Goal: Browse casually: Explore the website without a specific task or goal

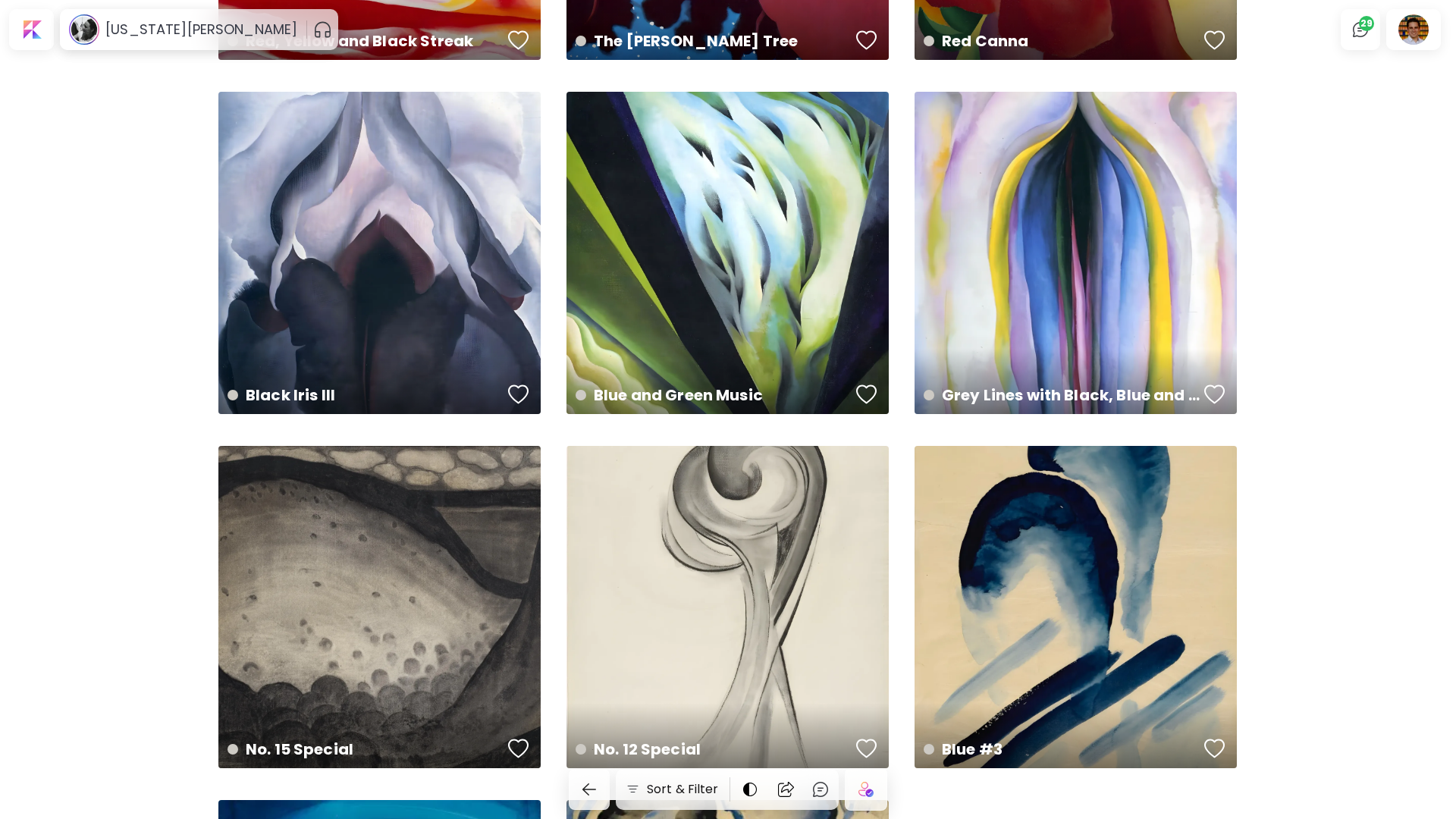
scroll to position [3475, 0]
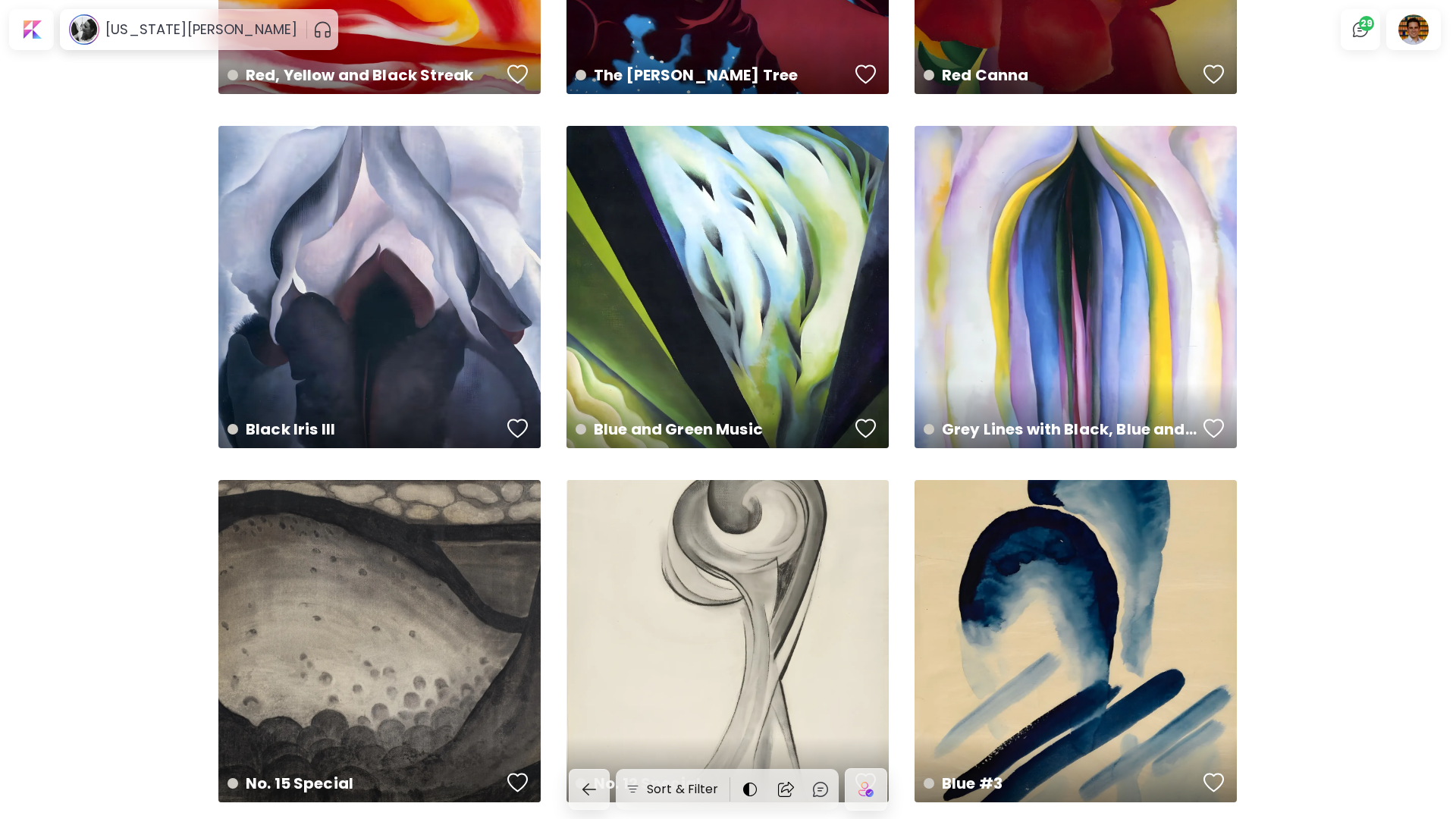
click at [1054, 261] on div "Grey Lines with Black, Blue and Yellow 30 x 48 in" at bounding box center [1075, 287] width 323 height 323
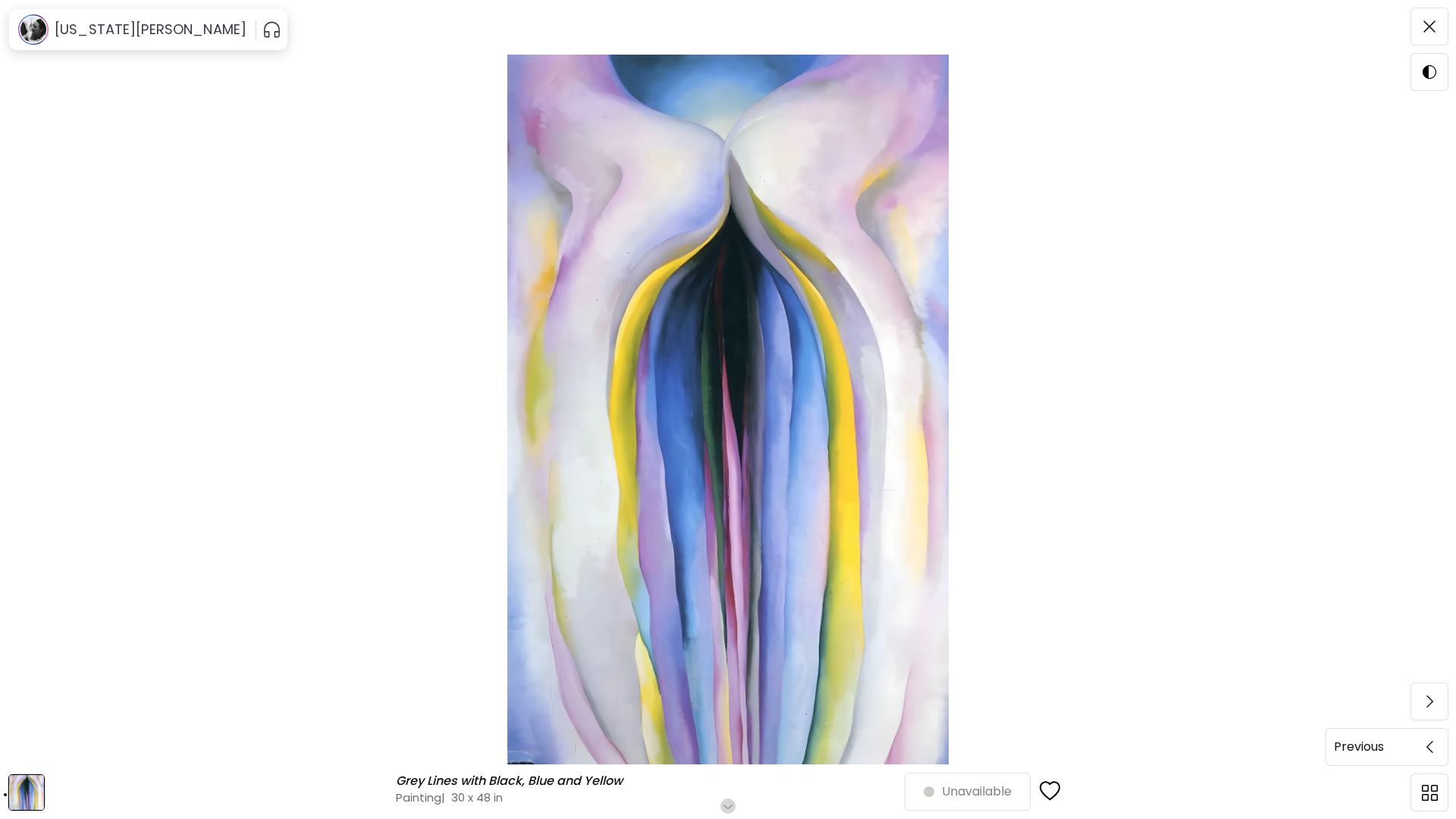
drag, startPoint x: 1432, startPoint y: 18, endPoint x: 1432, endPoint y: 737, distance: 719.0
click at [1432, 18] on span at bounding box center [1429, 26] width 31 height 31
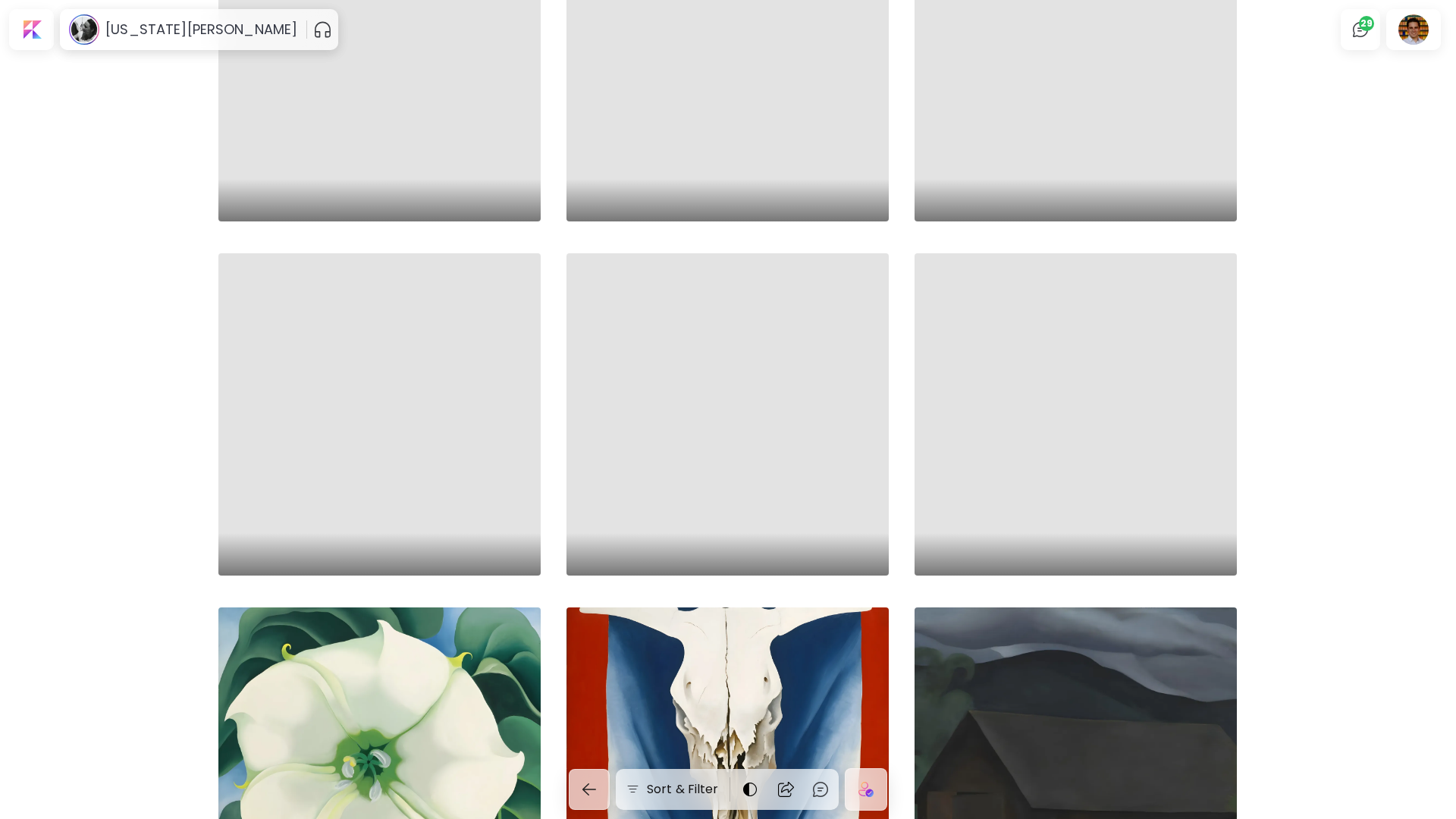
scroll to position [2465, 0]
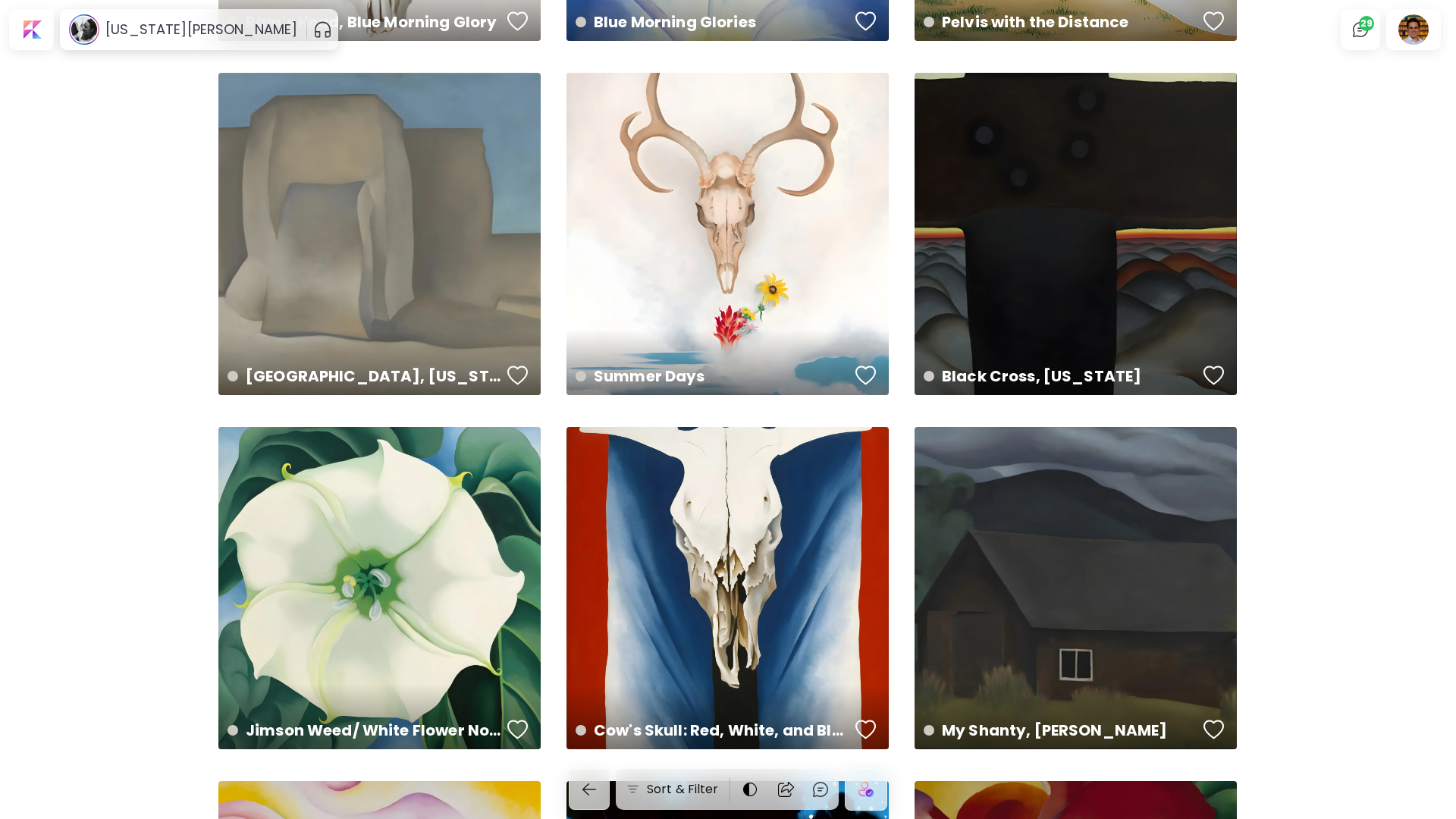
click at [793, 533] on div "Cow's Skull: Red, White, and Blue 35.9 x 39.9 in" at bounding box center [728, 588] width 323 height 323
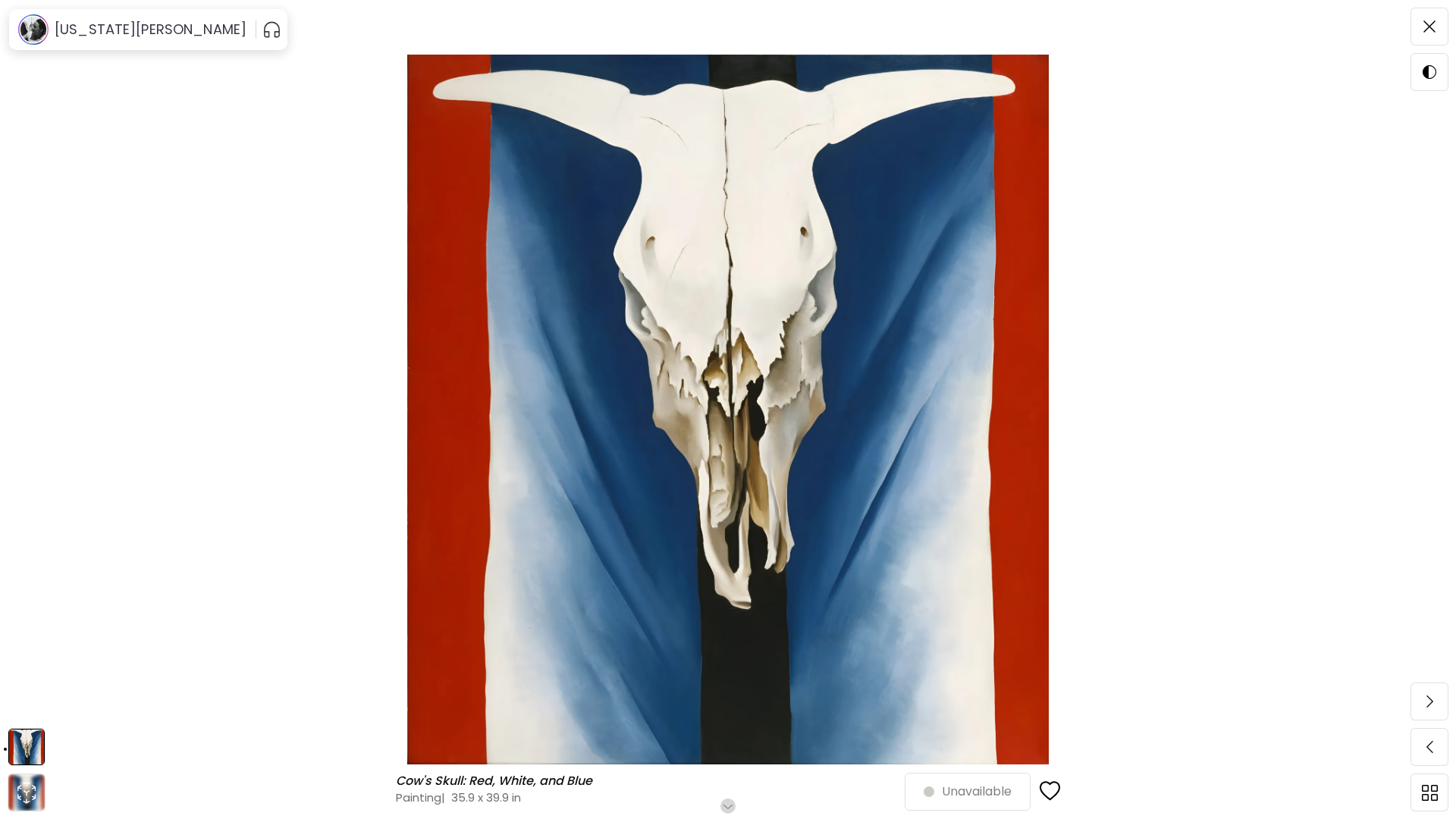
click at [1425, 23] on img at bounding box center [1429, 26] width 12 height 12
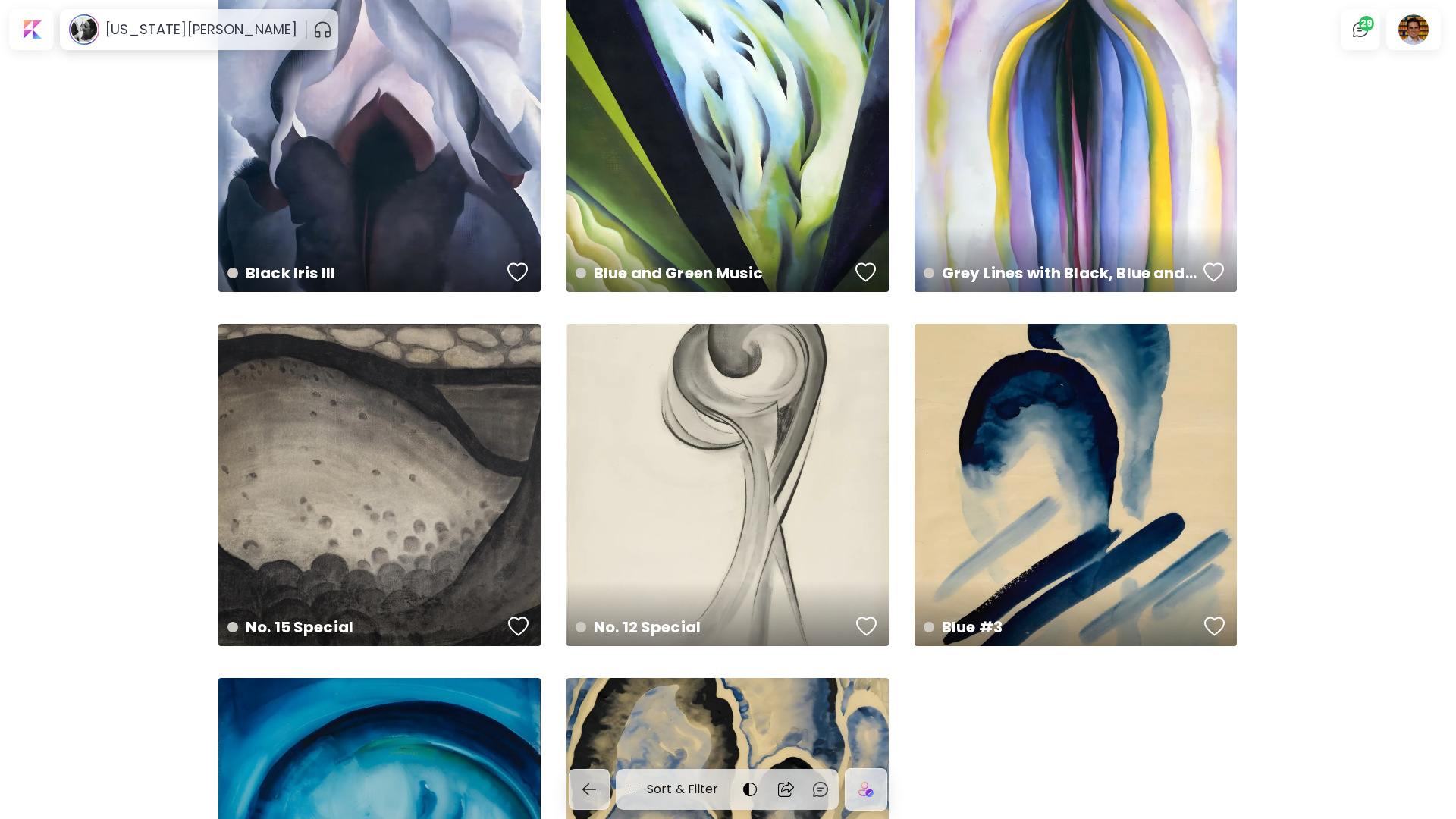
scroll to position [3895, 0]
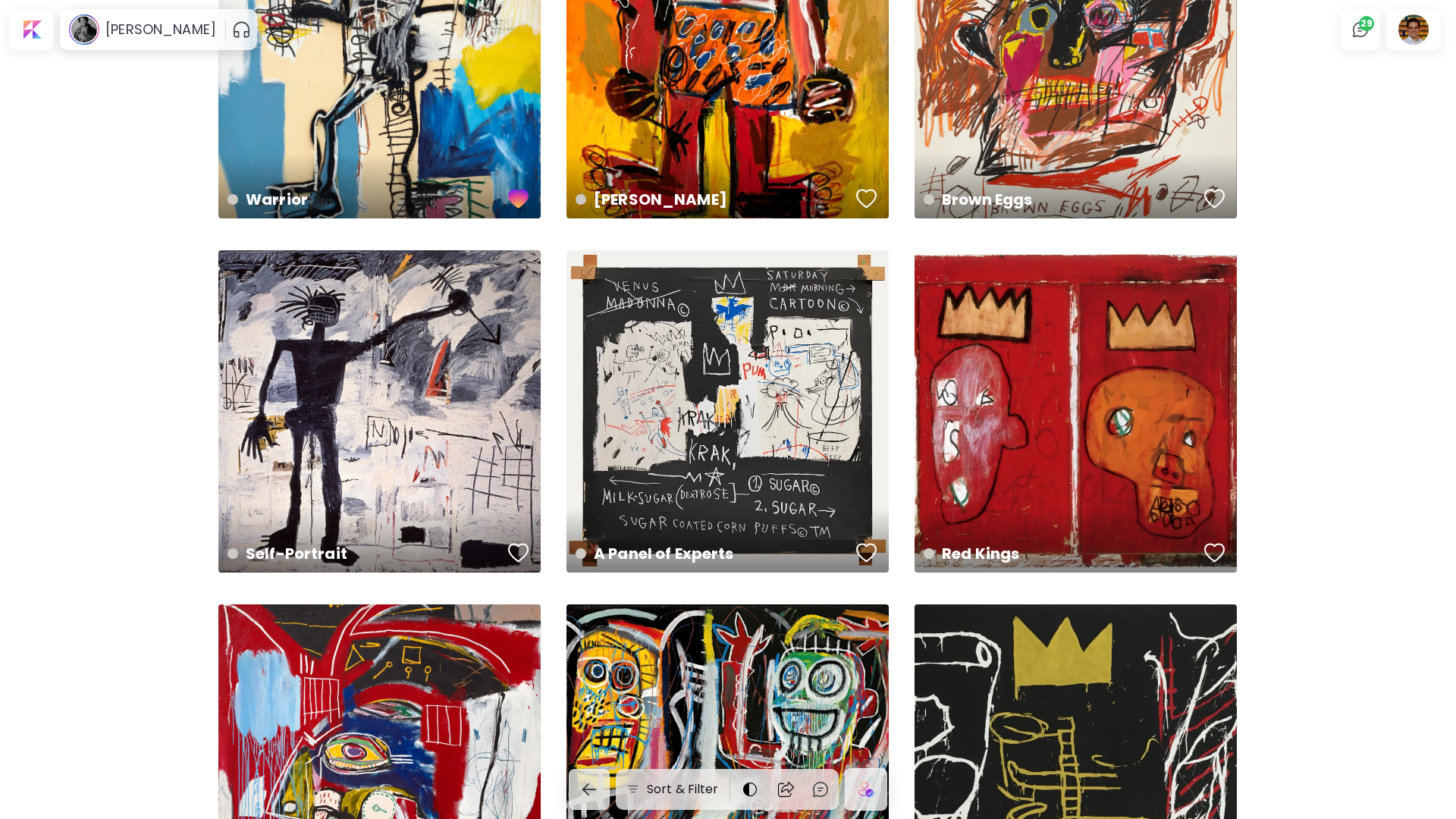
scroll to position [992, 0]
